Goal: Find specific page/section: Find specific page/section

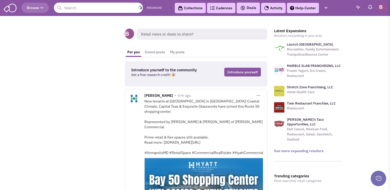
click at [76, 8] on input "text" at bounding box center [98, 8] width 89 height 10
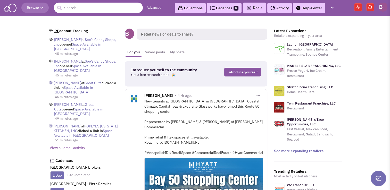
click at [80, 7] on input "text" at bounding box center [98, 8] width 89 height 10
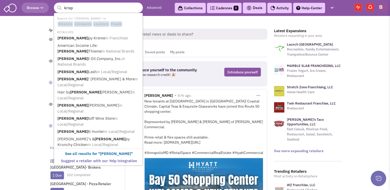
type input "krispy"
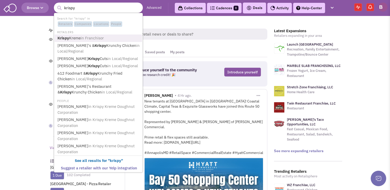
click at [90, 37] on span "in Franchisor" at bounding box center [92, 38] width 23 height 5
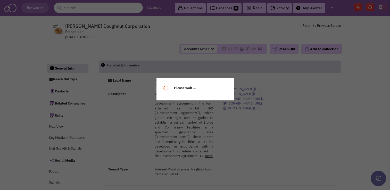
select select
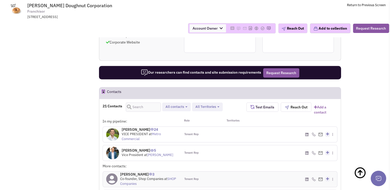
scroll to position [332, 0]
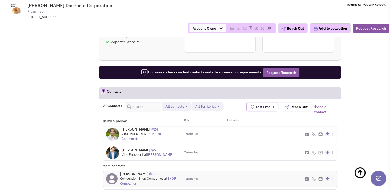
click at [254, 105] on span "Test Emails" at bounding box center [264, 107] width 20 height 5
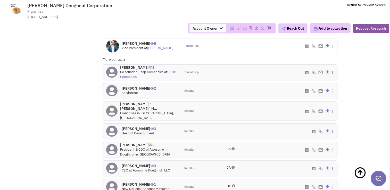
scroll to position [428, 0]
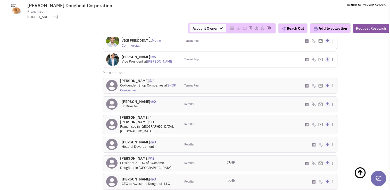
click at [147, 99] on h4 "[PERSON_NAME] 2" at bounding box center [139, 101] width 34 height 5
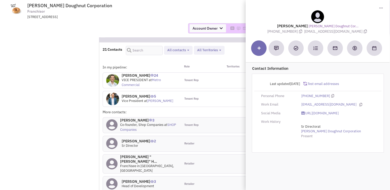
scroll to position [389, 0]
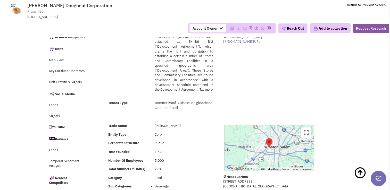
scroll to position [0, 0]
